Goal: Share content: Share content

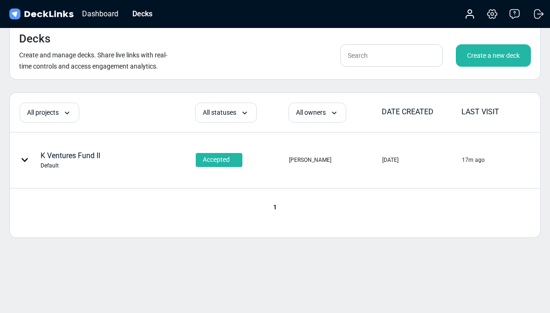
scroll to position [11, 0]
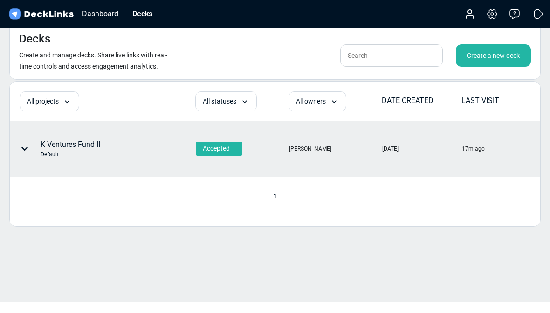
click at [100, 142] on div "K Ventures Fund II Default" at bounding box center [71, 149] width 60 height 20
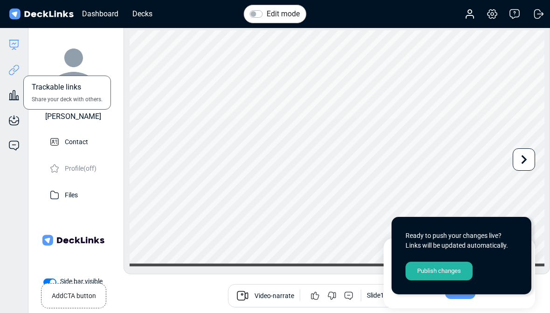
click at [14, 72] on icon at bounding box center [13, 69] width 11 height 11
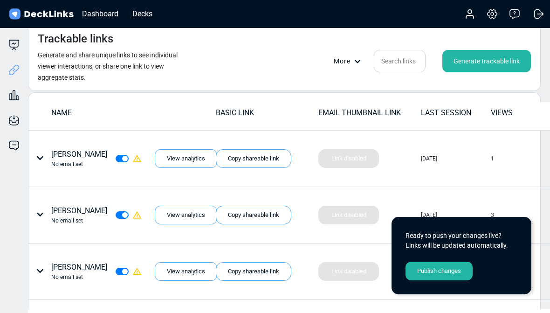
click at [486, 60] on div "Generate trackable link" at bounding box center [486, 61] width 89 height 22
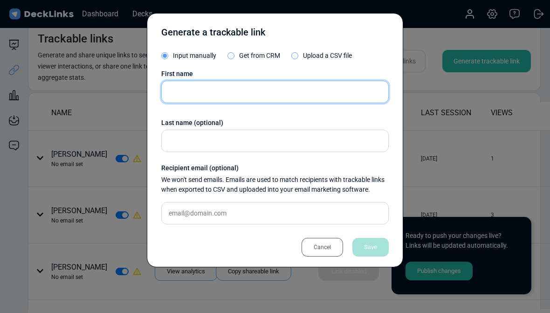
click at [355, 82] on input "text" at bounding box center [274, 92] width 227 height 22
type input "Ford Foundation"
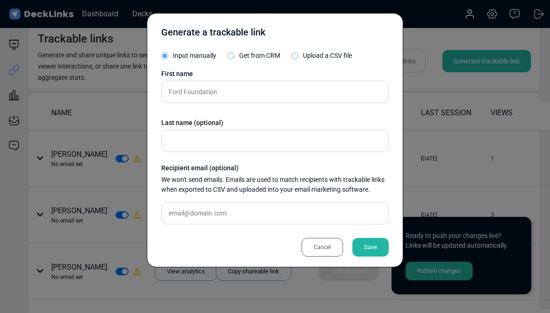
click at [376, 247] on div "Save" at bounding box center [370, 247] width 36 height 19
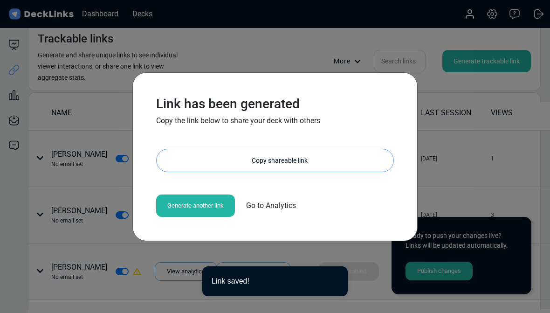
click at [293, 161] on div "Copy shareable link" at bounding box center [279, 160] width 227 height 22
